Goal: Task Accomplishment & Management: Manage account settings

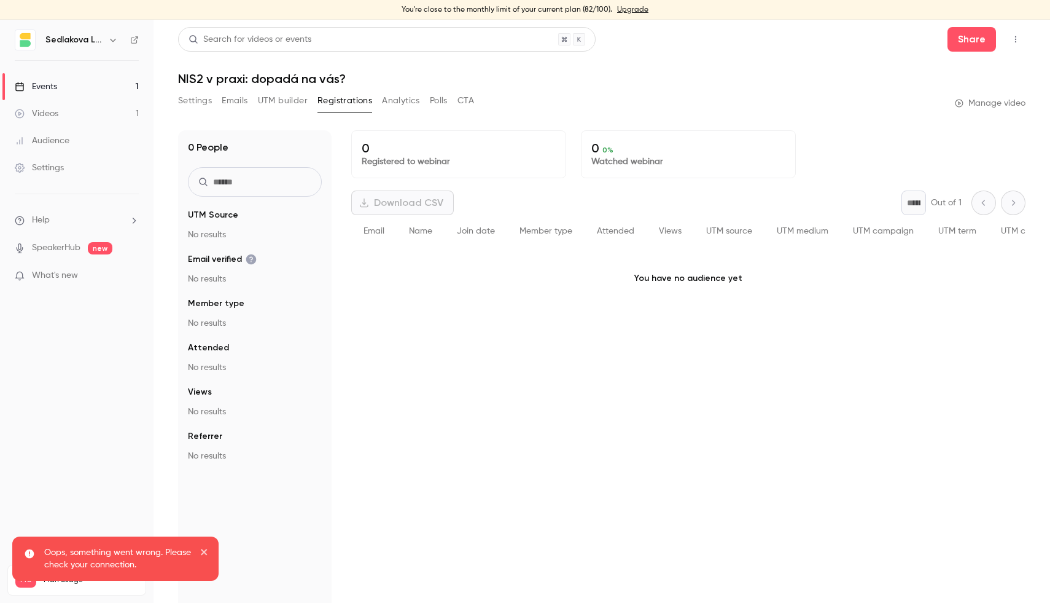
click at [81, 89] on link "Events 1" at bounding box center [77, 86] width 154 height 27
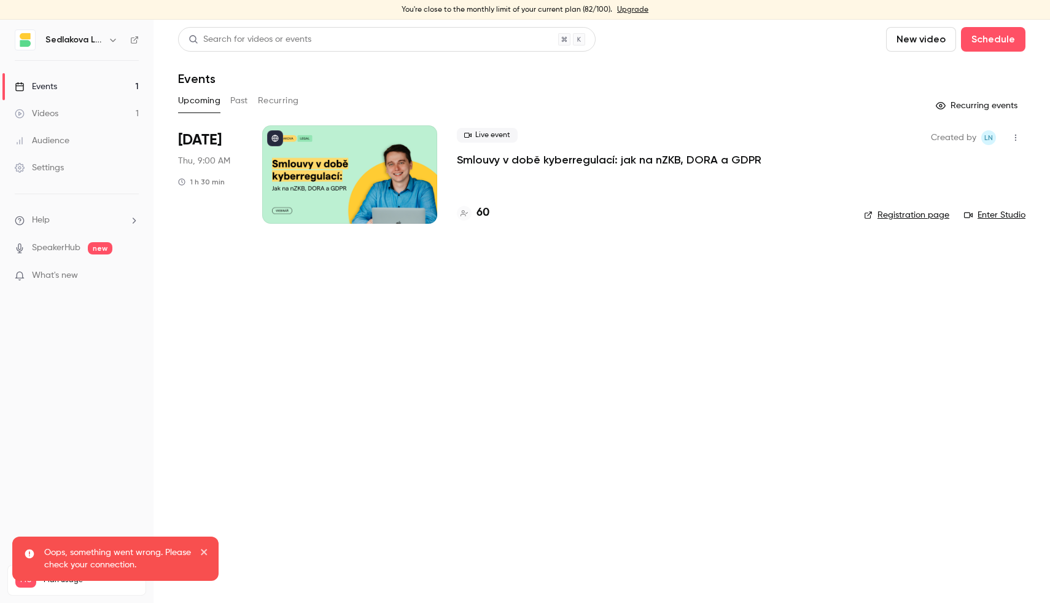
click at [477, 159] on p "Smlouvy v době kyberregulací: jak na nZKB, DORA a GDPR" at bounding box center [609, 159] width 305 height 15
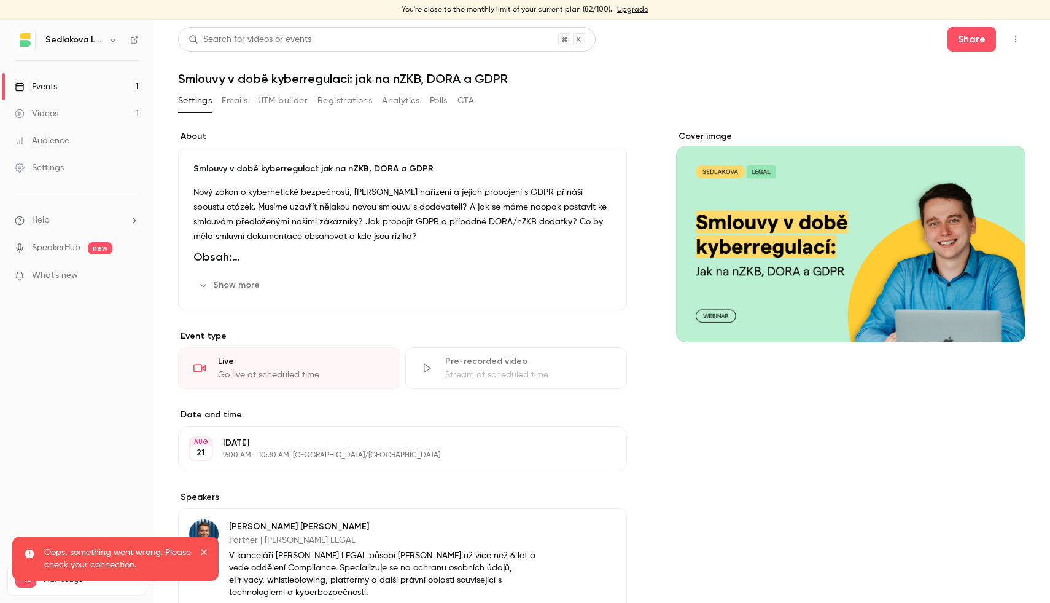
click at [361, 103] on button "Registrations" at bounding box center [345, 101] width 55 height 20
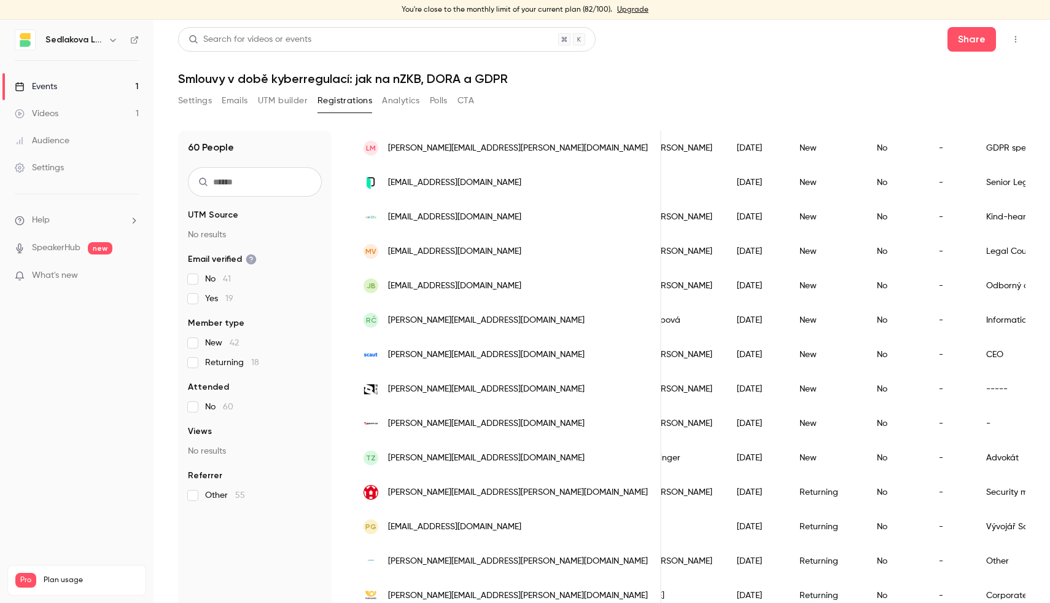
scroll to position [500, 0]
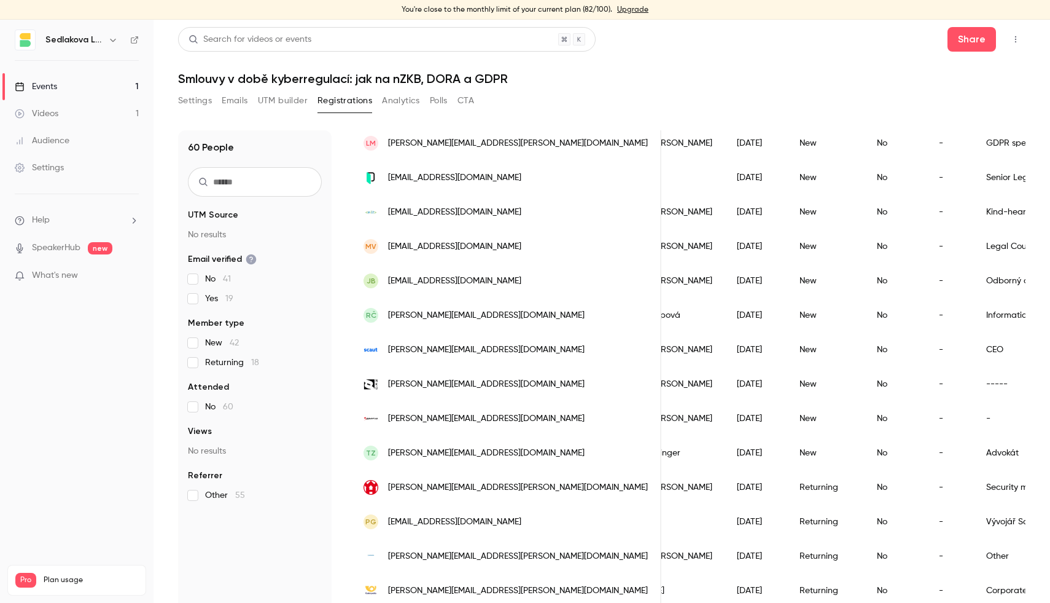
click at [388, 99] on button "Analytics" at bounding box center [401, 101] width 38 height 20
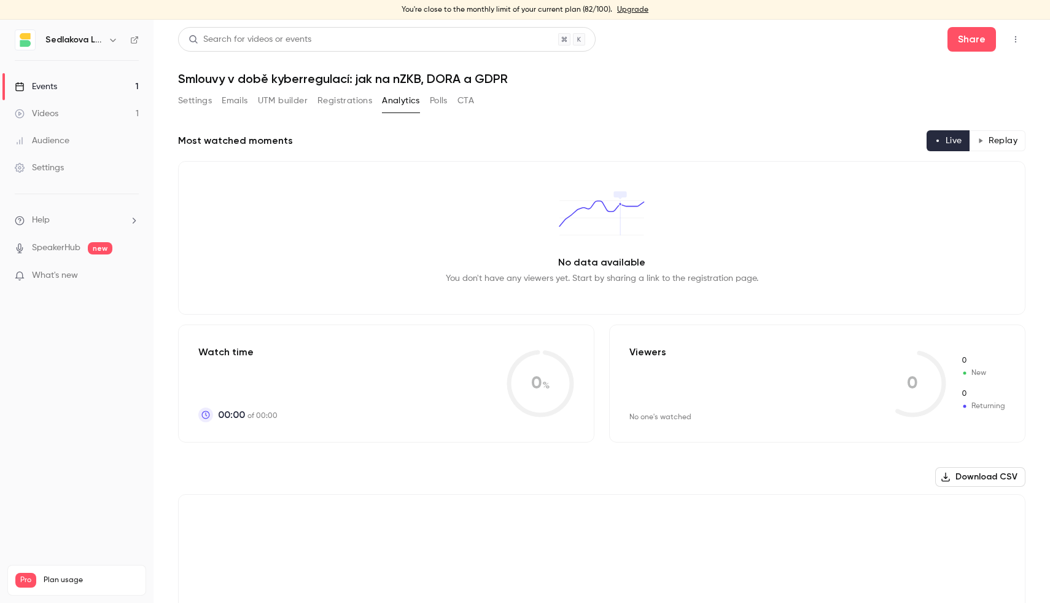
click at [343, 100] on button "Registrations" at bounding box center [345, 101] width 55 height 20
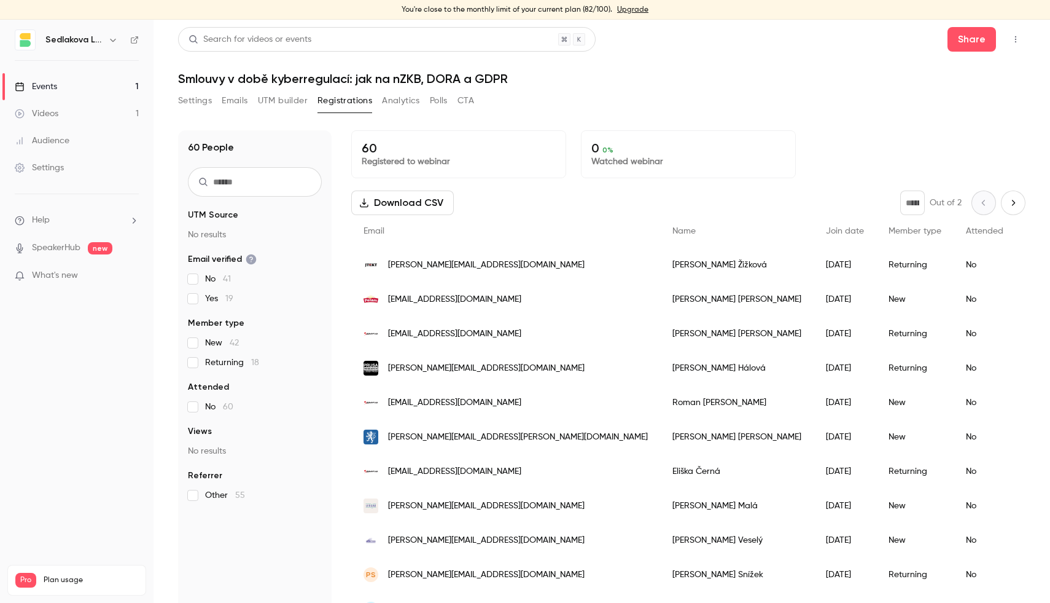
click at [448, 98] on button "Polls" at bounding box center [439, 101] width 18 height 20
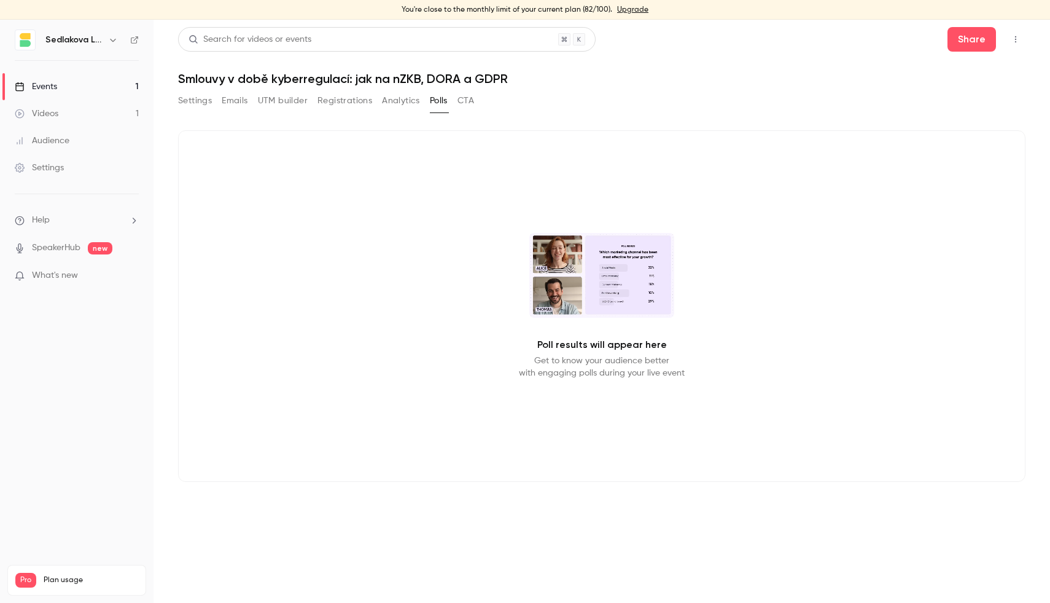
click at [460, 103] on button "CTA" at bounding box center [466, 101] width 17 height 20
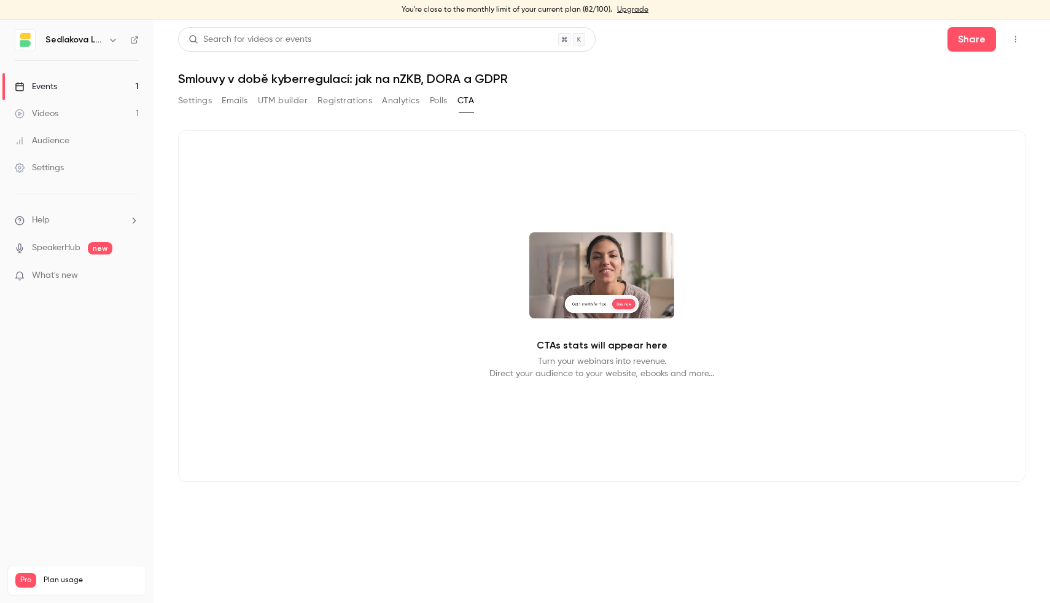
click at [299, 104] on button "UTM builder" at bounding box center [283, 101] width 50 height 20
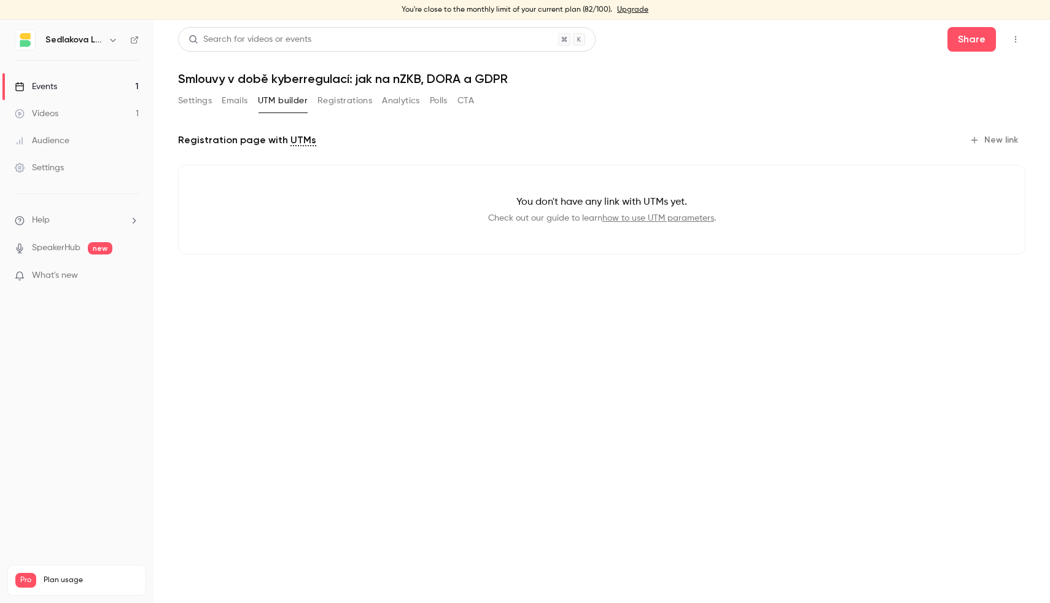
click at [325, 104] on button "Registrations" at bounding box center [345, 101] width 55 height 20
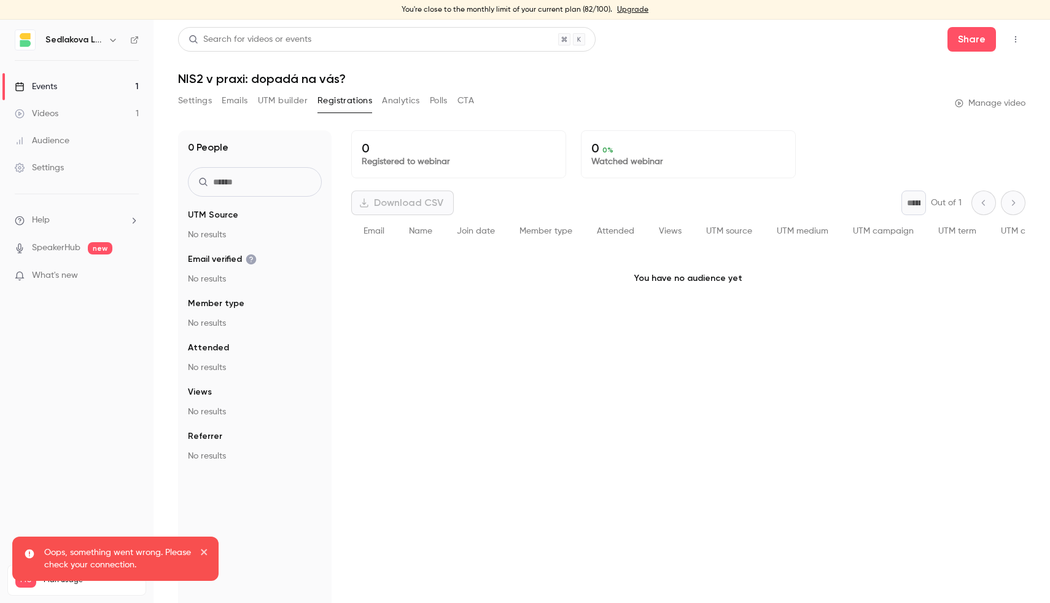
click at [104, 89] on link "Events 1" at bounding box center [77, 86] width 154 height 27
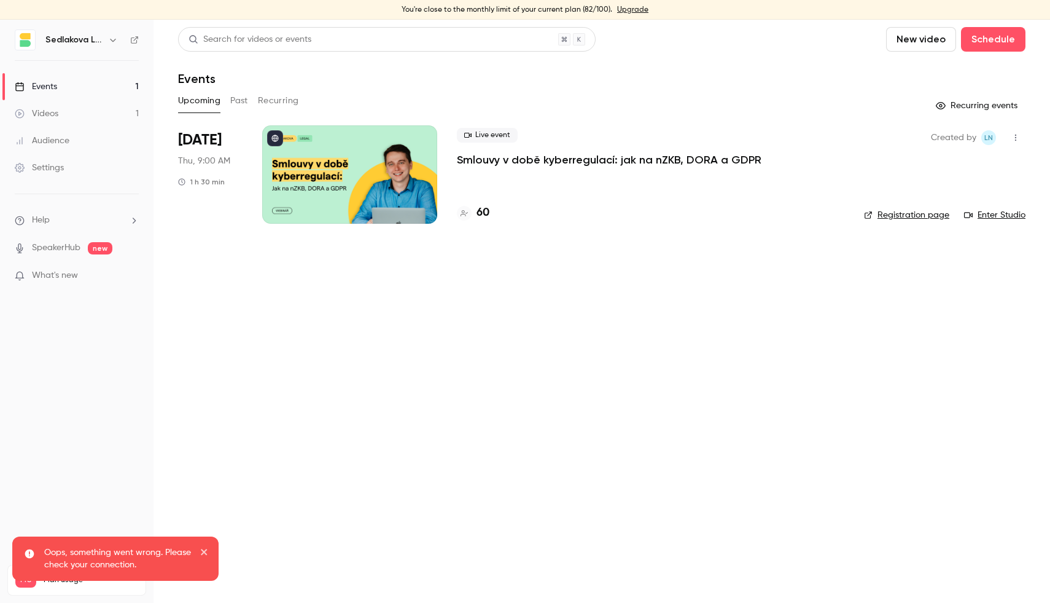
click at [325, 166] on div at bounding box center [349, 174] width 175 height 98
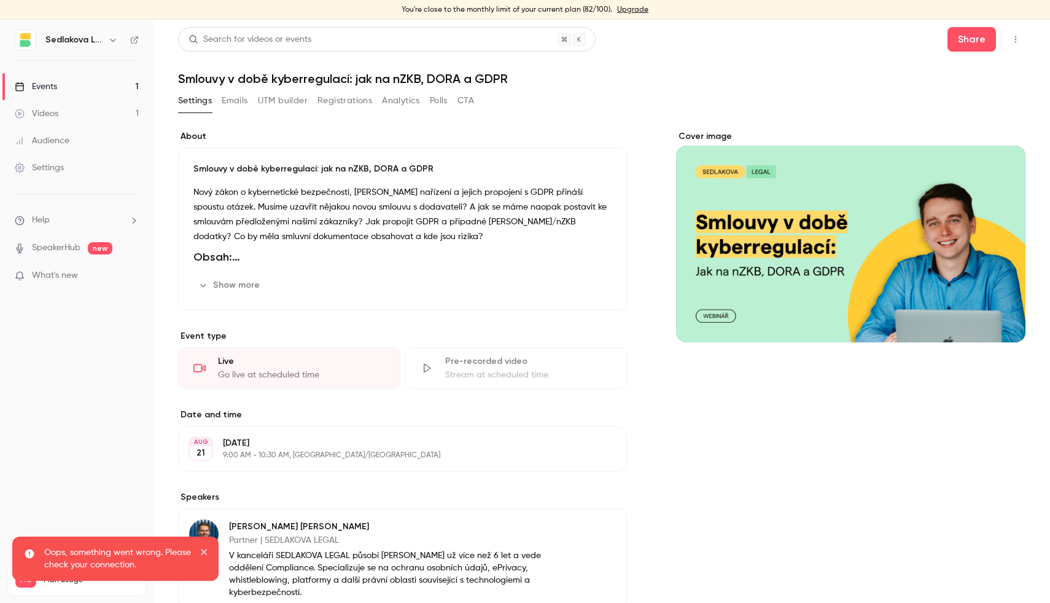
click at [338, 104] on button "Registrations" at bounding box center [345, 101] width 55 height 20
